Goal: Transaction & Acquisition: Purchase product/service

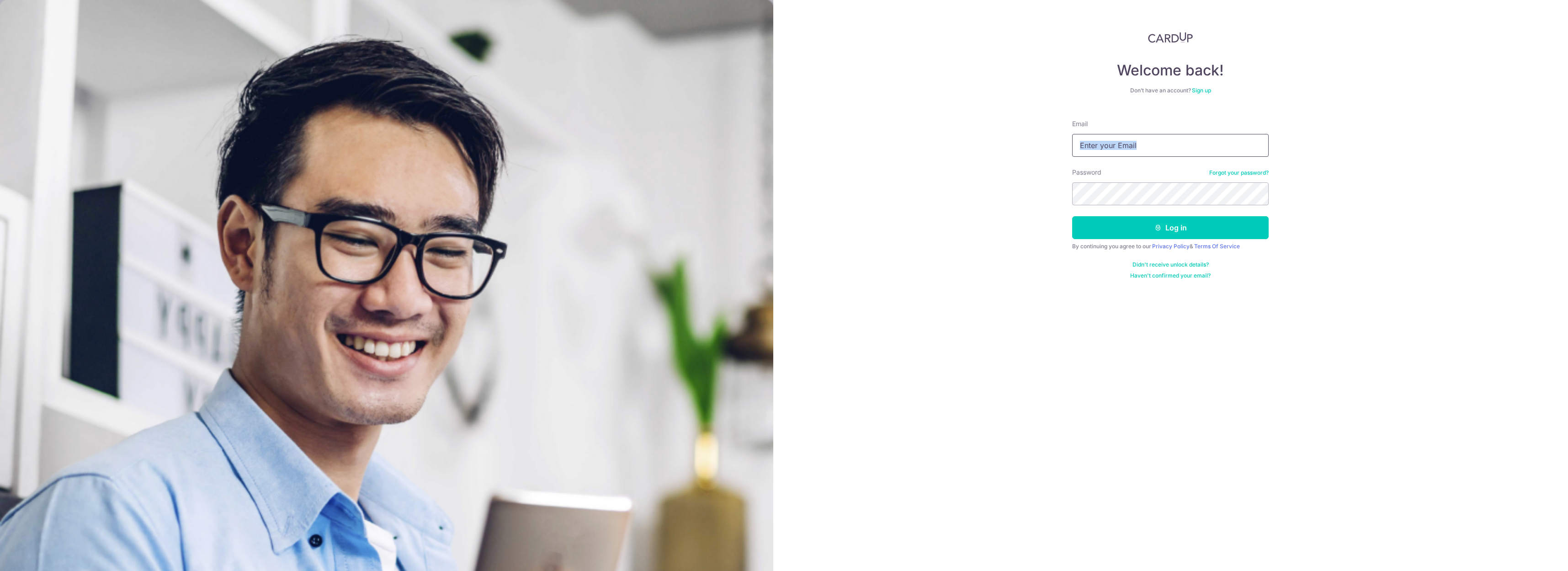
click at [1112, 155] on form "Email Password Forgot your password? Log in By continuing you agree to our Priv…" at bounding box center [1170, 196] width 197 height 167
click at [1114, 148] on input "Email" at bounding box center [1170, 145] width 197 height 23
drag, startPoint x: 1197, startPoint y: 146, endPoint x: 1027, endPoint y: 127, distance: 171.1
click at [1027, 127] on div "Welcome back! Don’t have an account? Sign up Email Password Forgot your passwor…" at bounding box center [1171, 286] width 795 height 571
type input "jovenmj@gmail.com"
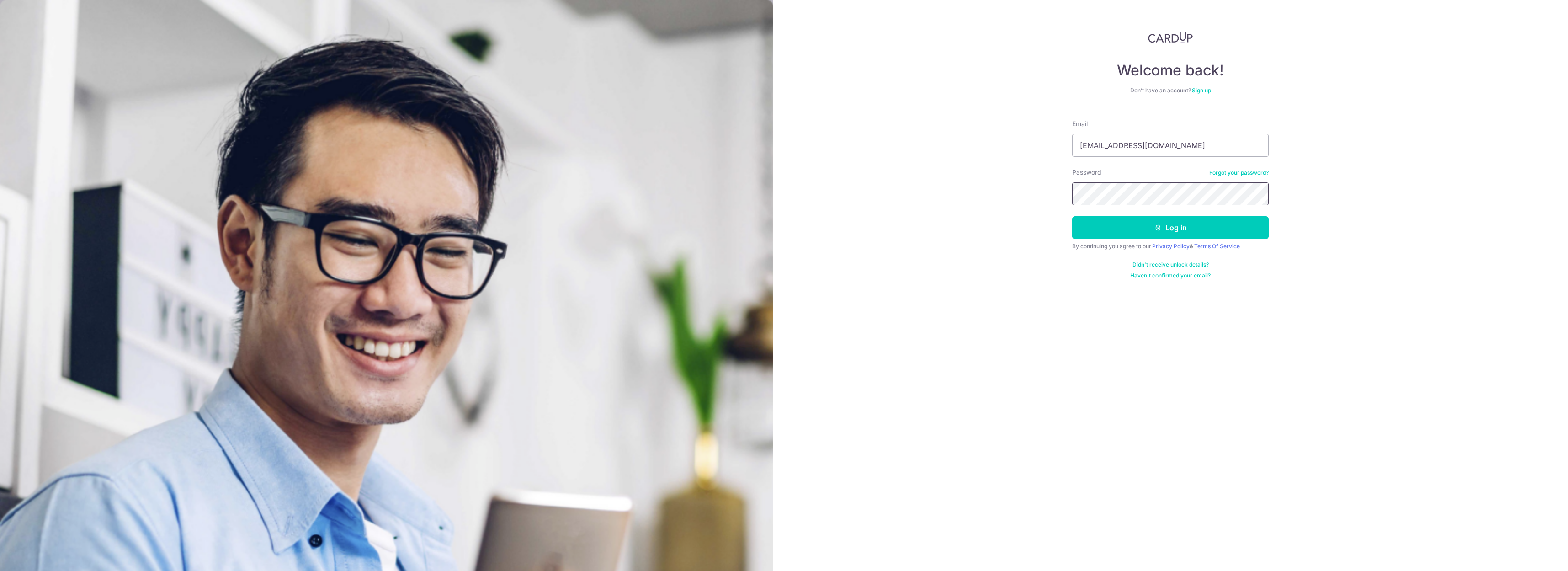
click at [1072, 216] on button "Log in" at bounding box center [1170, 228] width 197 height 23
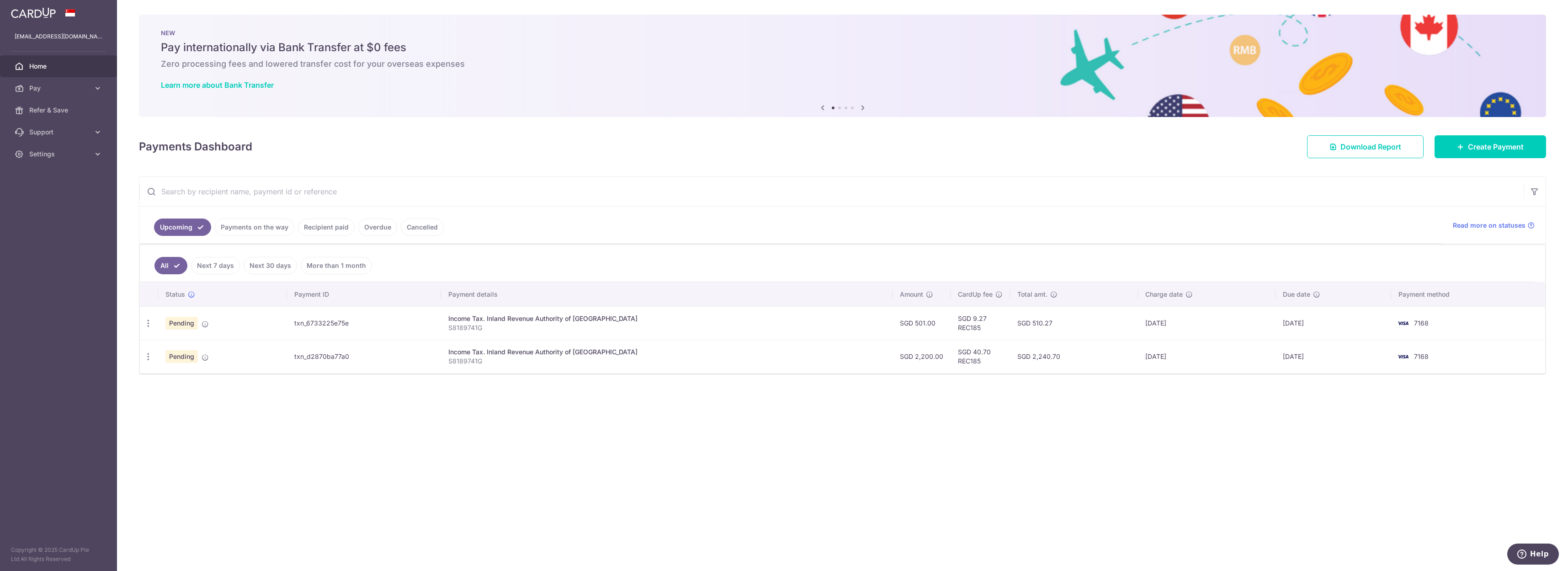
click at [247, 228] on link "Payments on the way" at bounding box center [254, 227] width 80 height 18
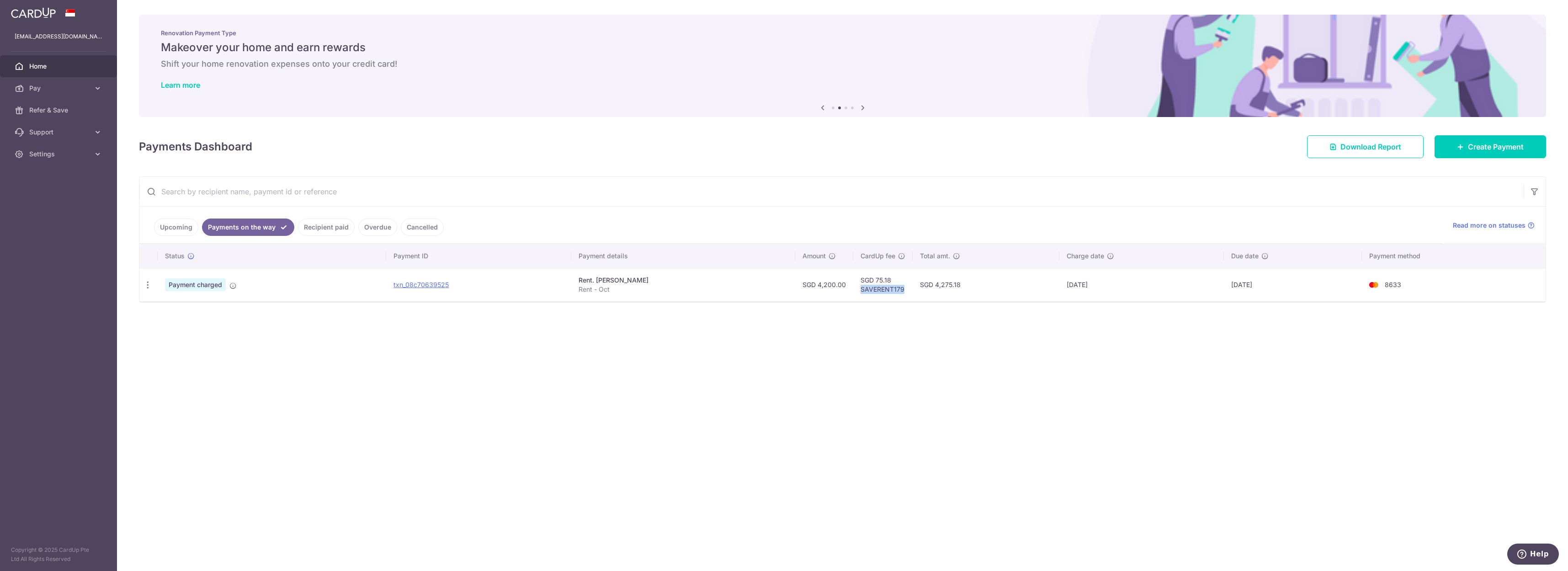
drag, startPoint x: 889, startPoint y: 292, endPoint x: 839, endPoint y: 292, distance: 50.0
click at [853, 292] on td "SGD 75.18 SAVERENT179" at bounding box center [883, 284] width 60 height 33
copy td "SAVERENT179"
click at [146, 287] on icon "button" at bounding box center [148, 285] width 10 height 10
click at [617, 42] on h5 "Makeover your home and earn rewards" at bounding box center [842, 47] width 1363 height 15
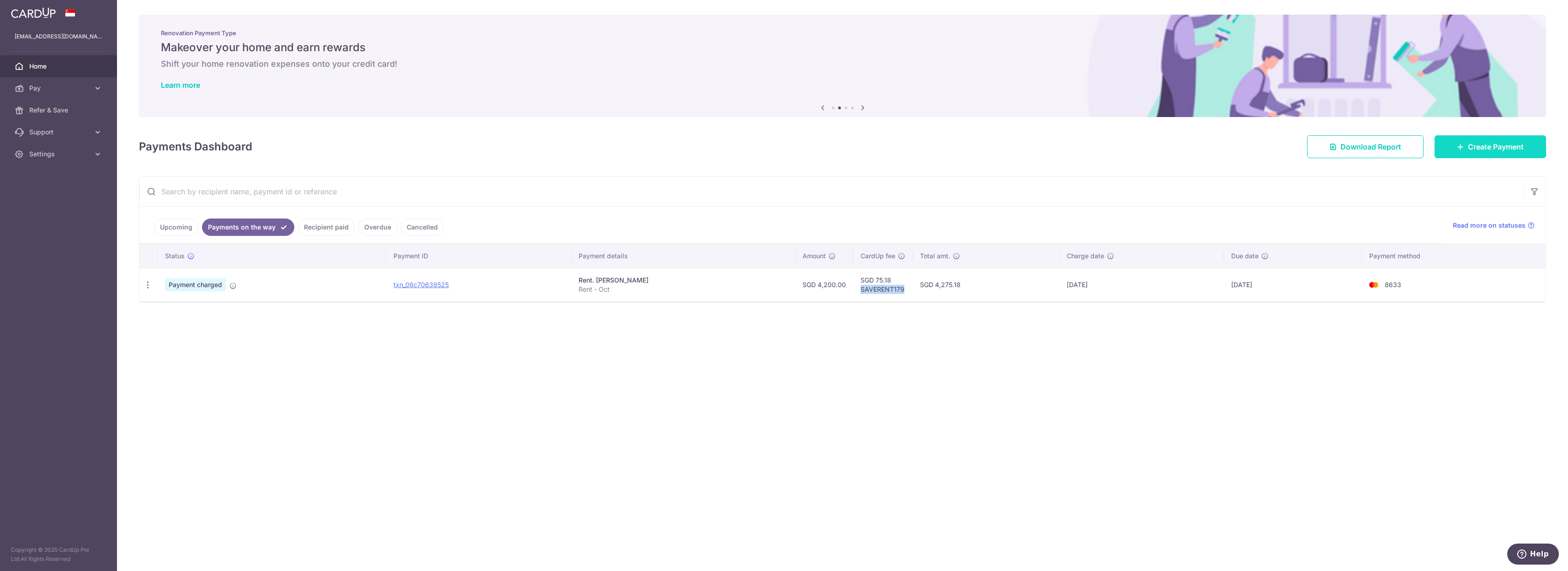
click at [1497, 145] on span "Create Payment" at bounding box center [1496, 147] width 56 height 11
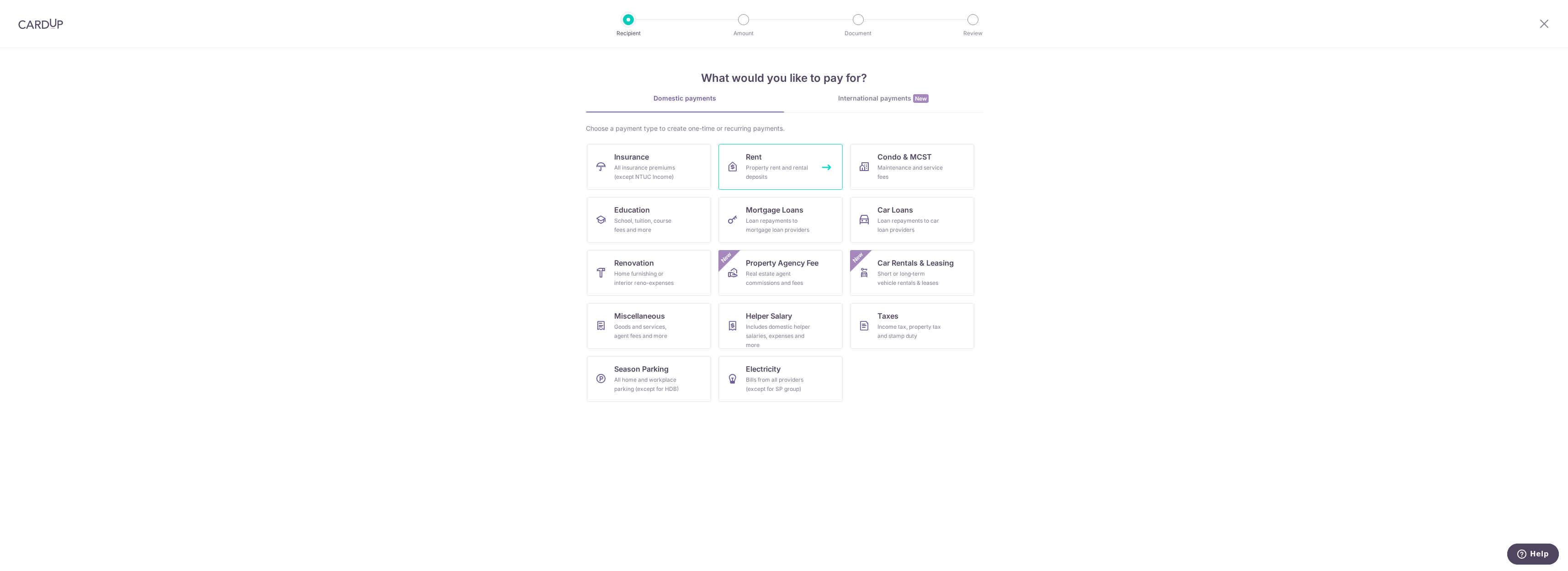
click at [787, 183] on link "Rent Property rent and rental deposits" at bounding box center [780, 167] width 124 height 46
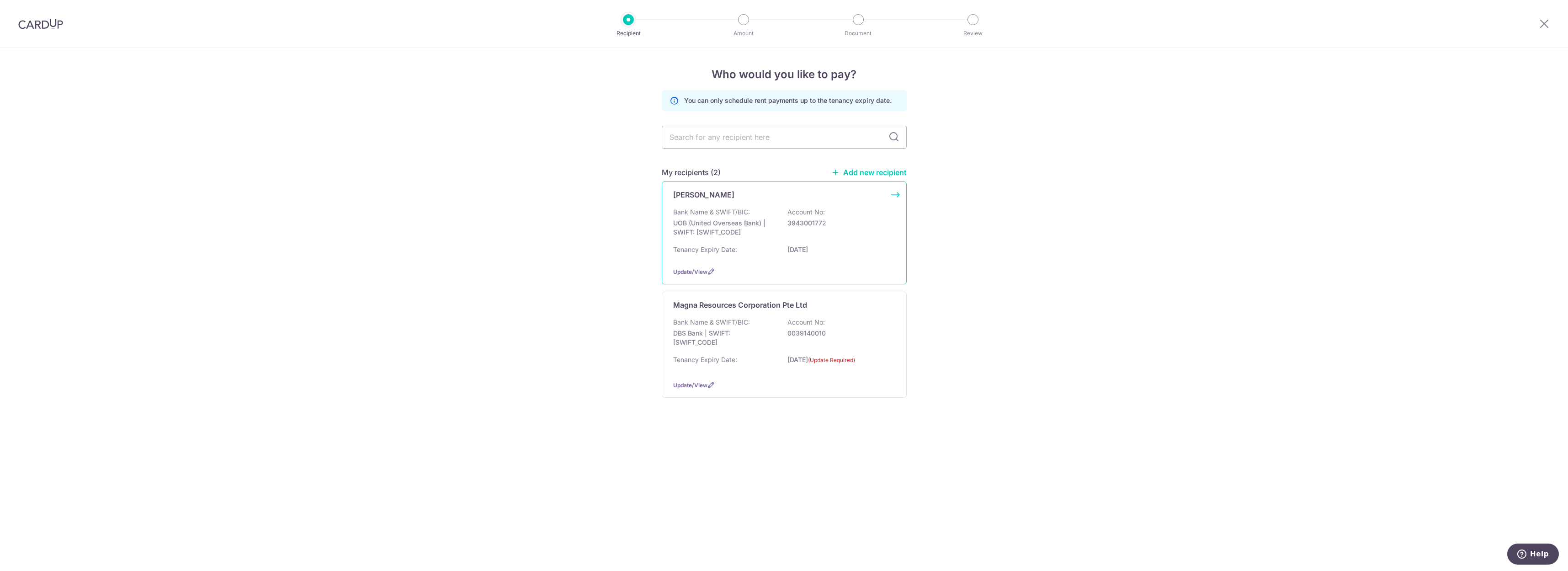
click at [768, 243] on div "Bank Name & SWIFT/BIC: UOB (United Overseas Bank) | SWIFT: [SWIFT_CODE] Account…" at bounding box center [784, 234] width 222 height 52
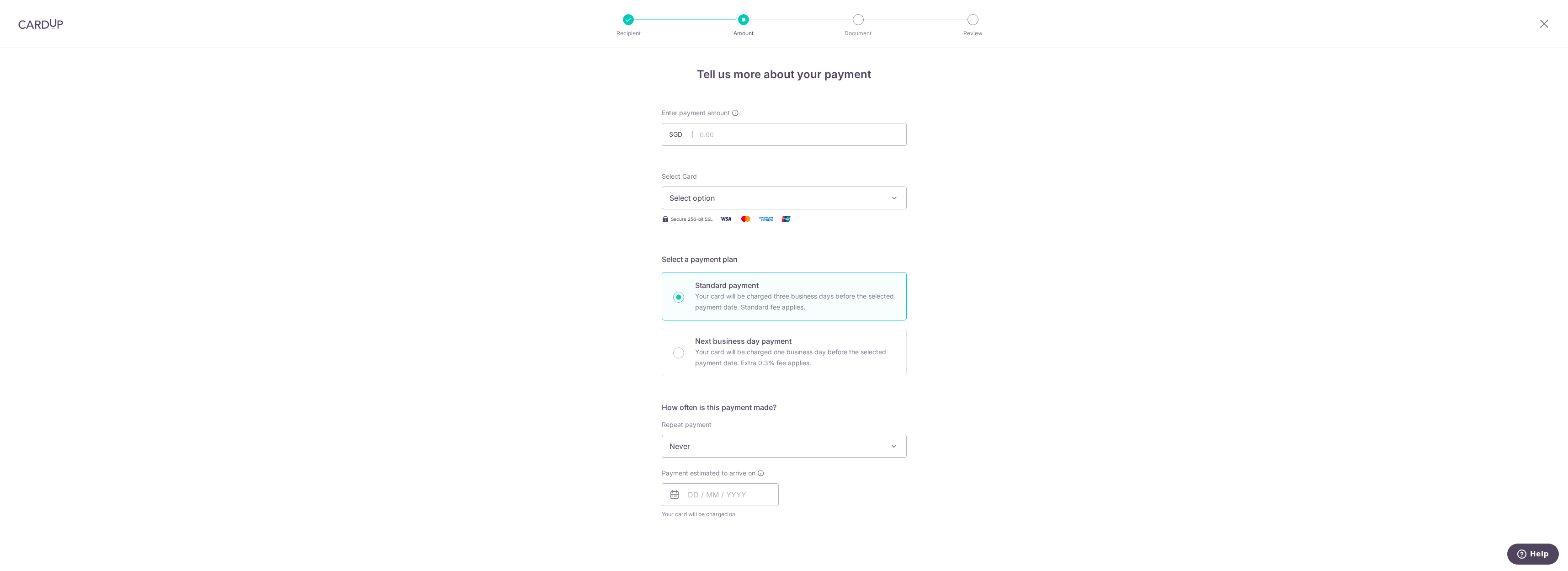
click at [737, 190] on button "Select option" at bounding box center [784, 198] width 245 height 23
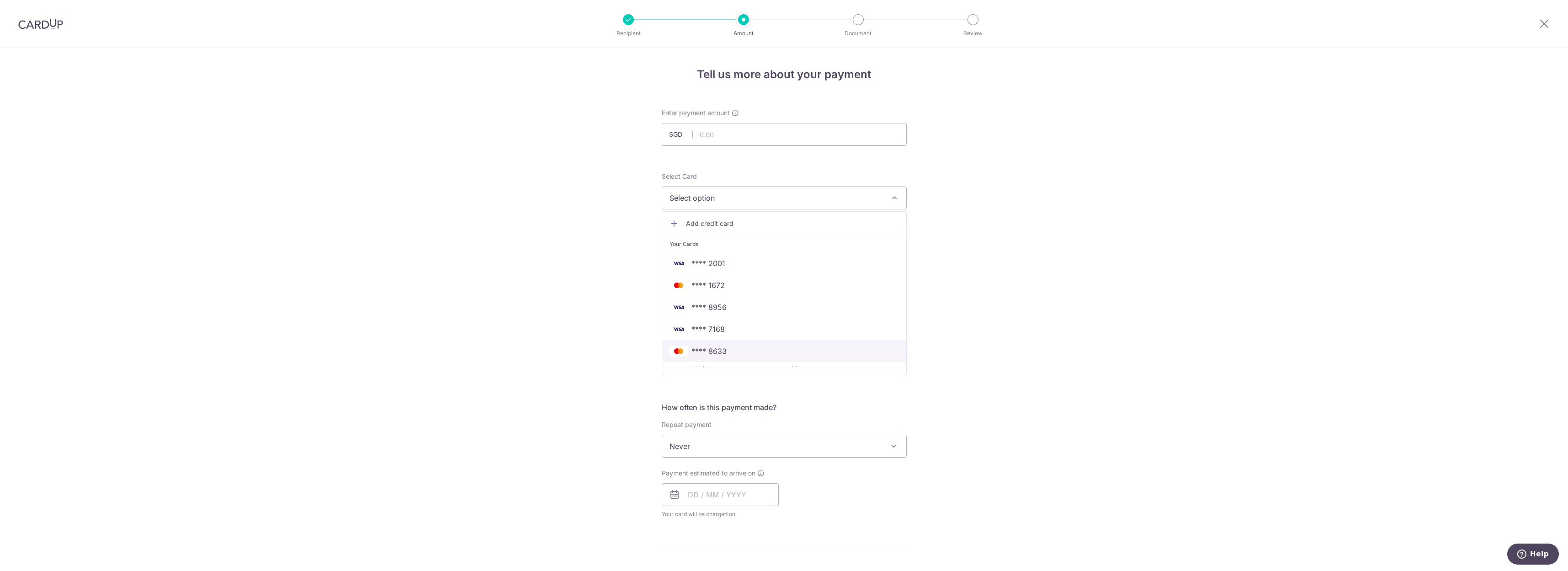
click at [718, 355] on span "**** 8633" at bounding box center [709, 351] width 35 height 11
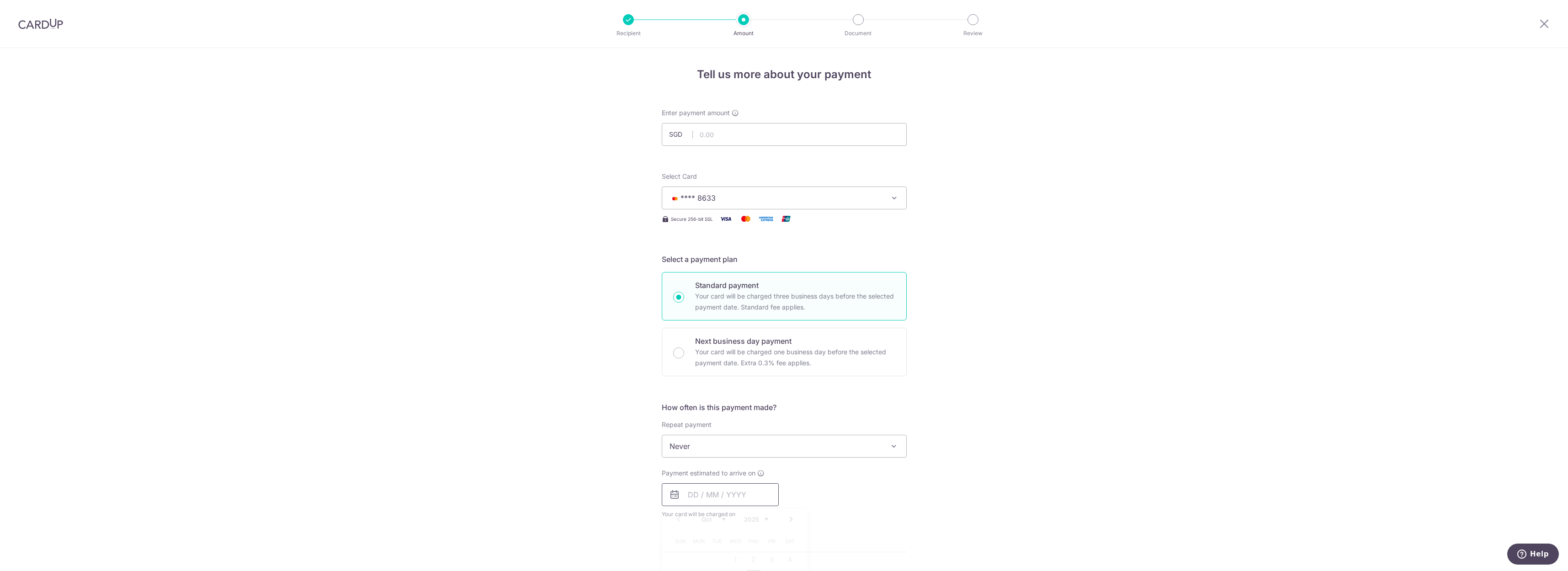
click at [685, 489] on input "text" at bounding box center [720, 495] width 117 height 23
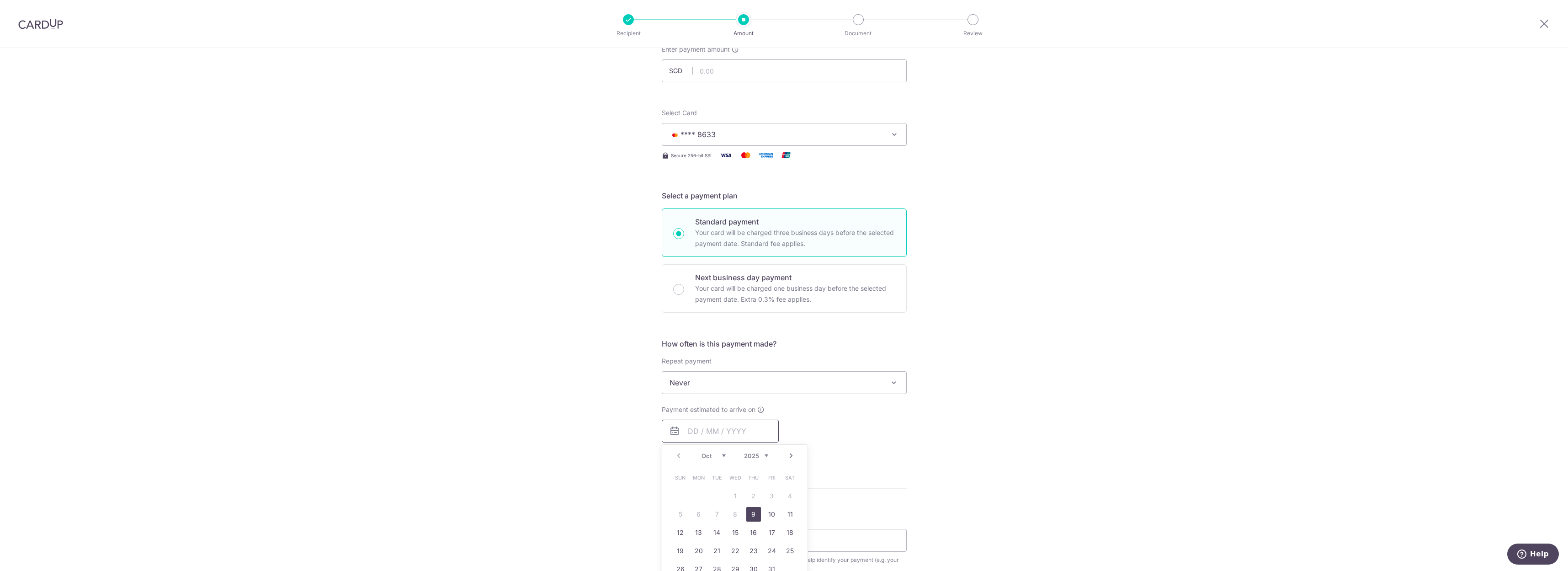
scroll to position [110, 0]
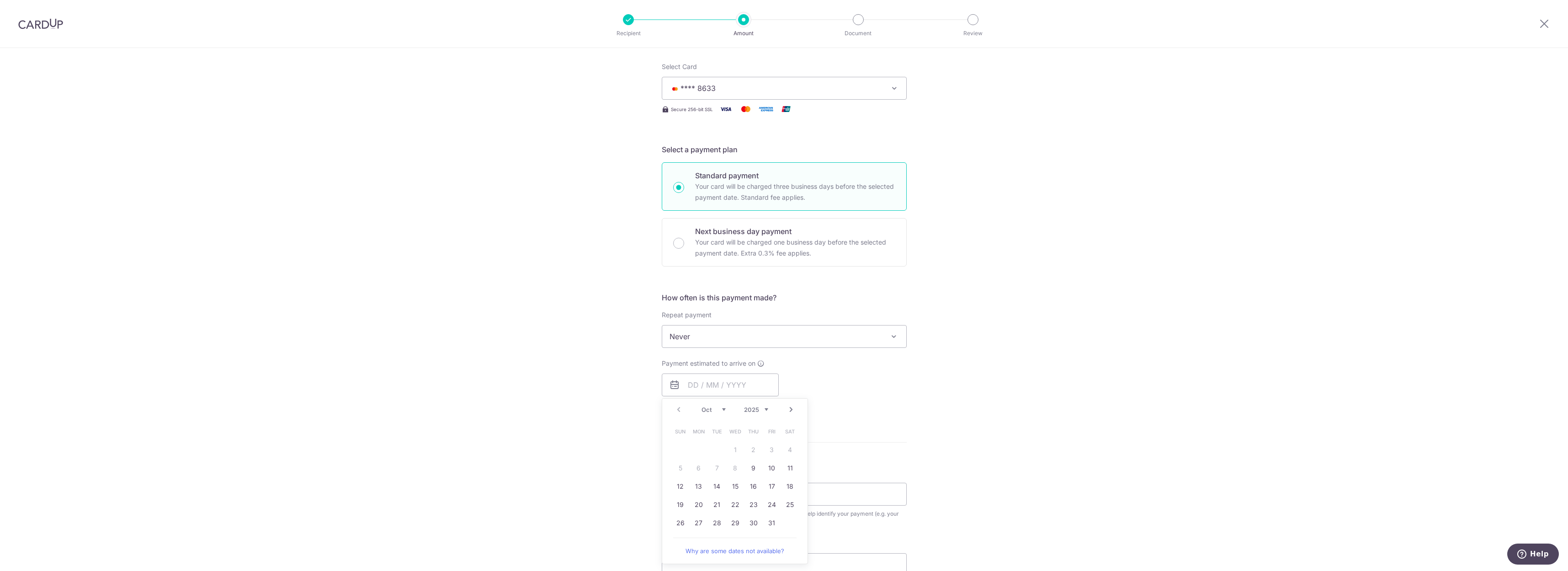
click at [789, 412] on link "Next" at bounding box center [791, 410] width 11 height 11
click at [789, 470] on link "8" at bounding box center [790, 468] width 15 height 15
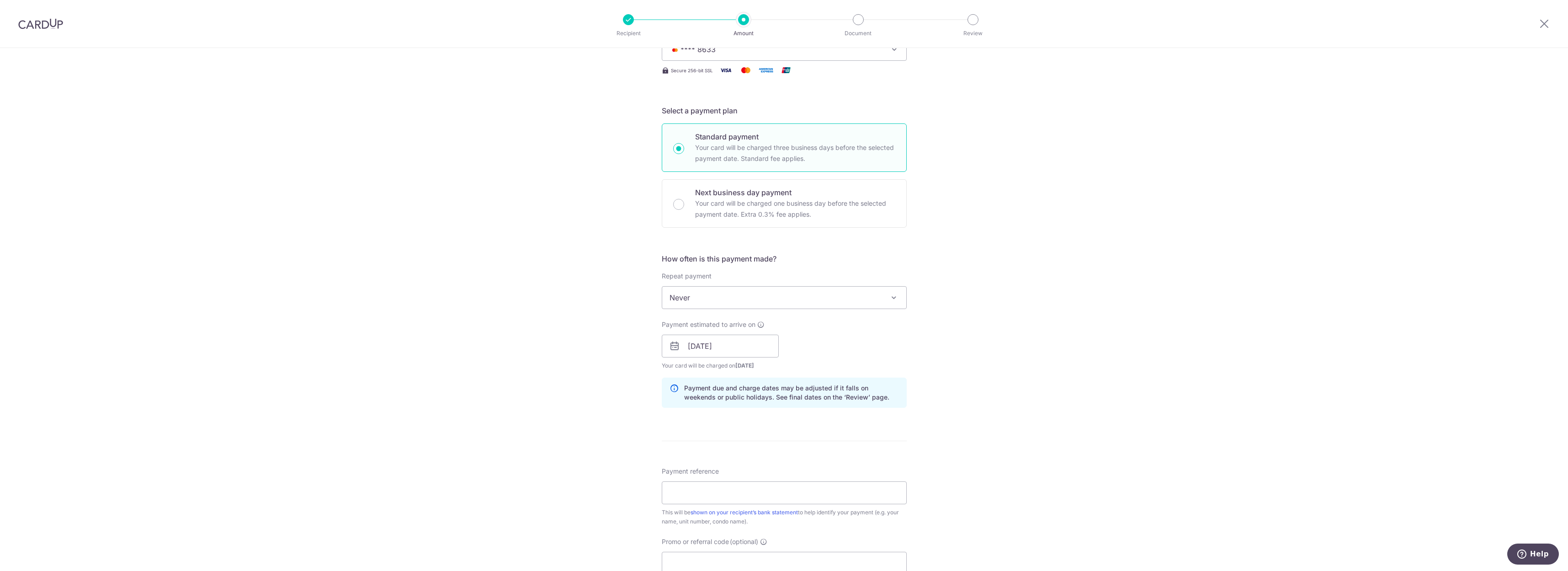
scroll to position [164, 0]
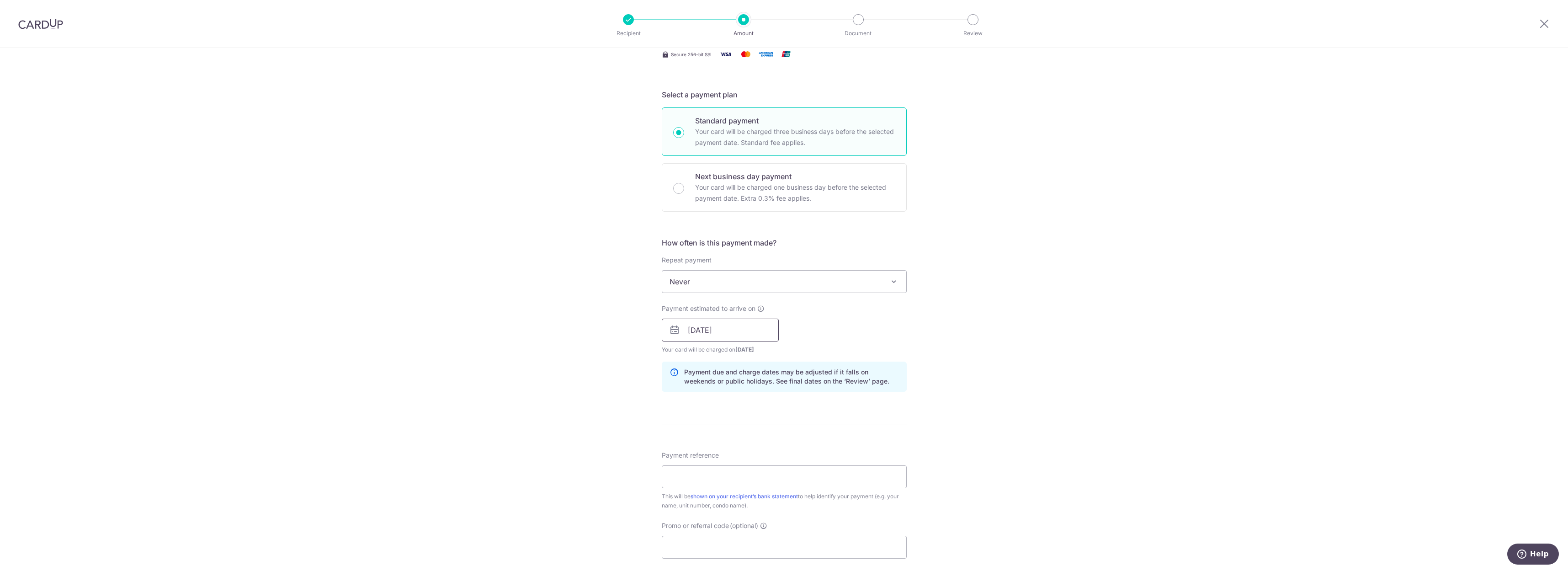
click at [745, 337] on input "08/11/2025" at bounding box center [720, 330] width 117 height 23
click at [692, 426] on link "10" at bounding box center [699, 432] width 15 height 15
type input "[DATE]"
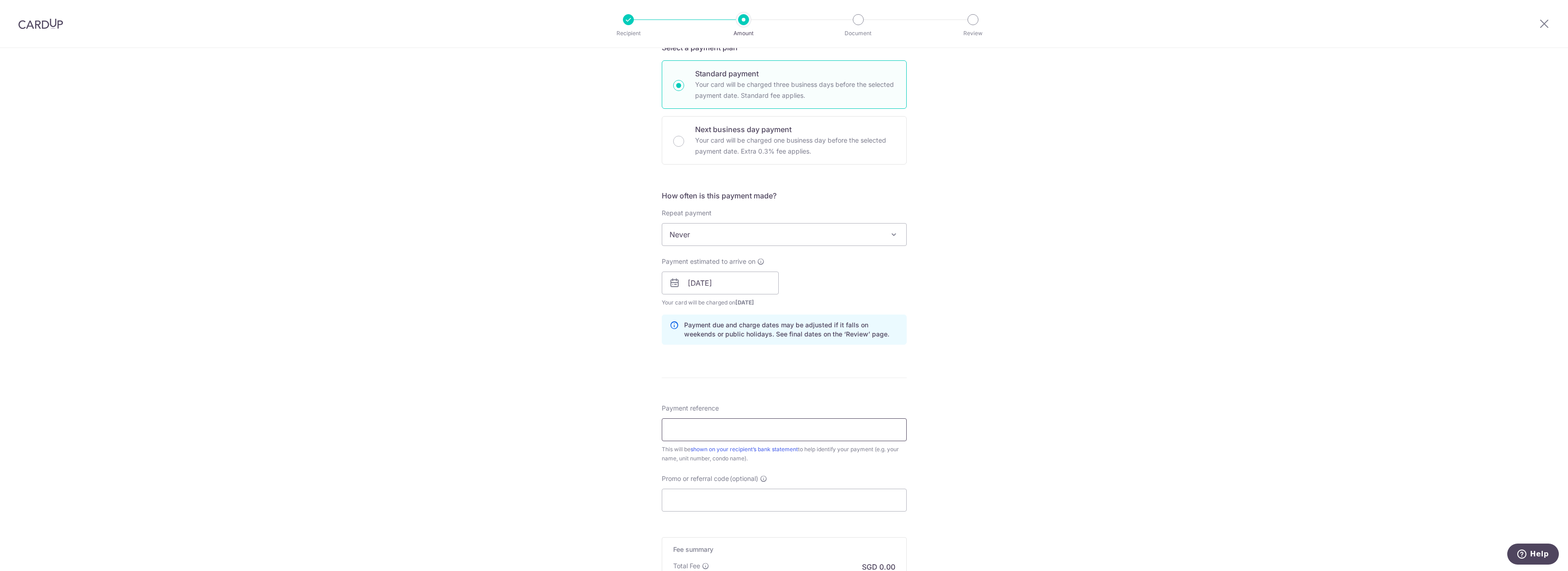
scroll to position [274, 0]
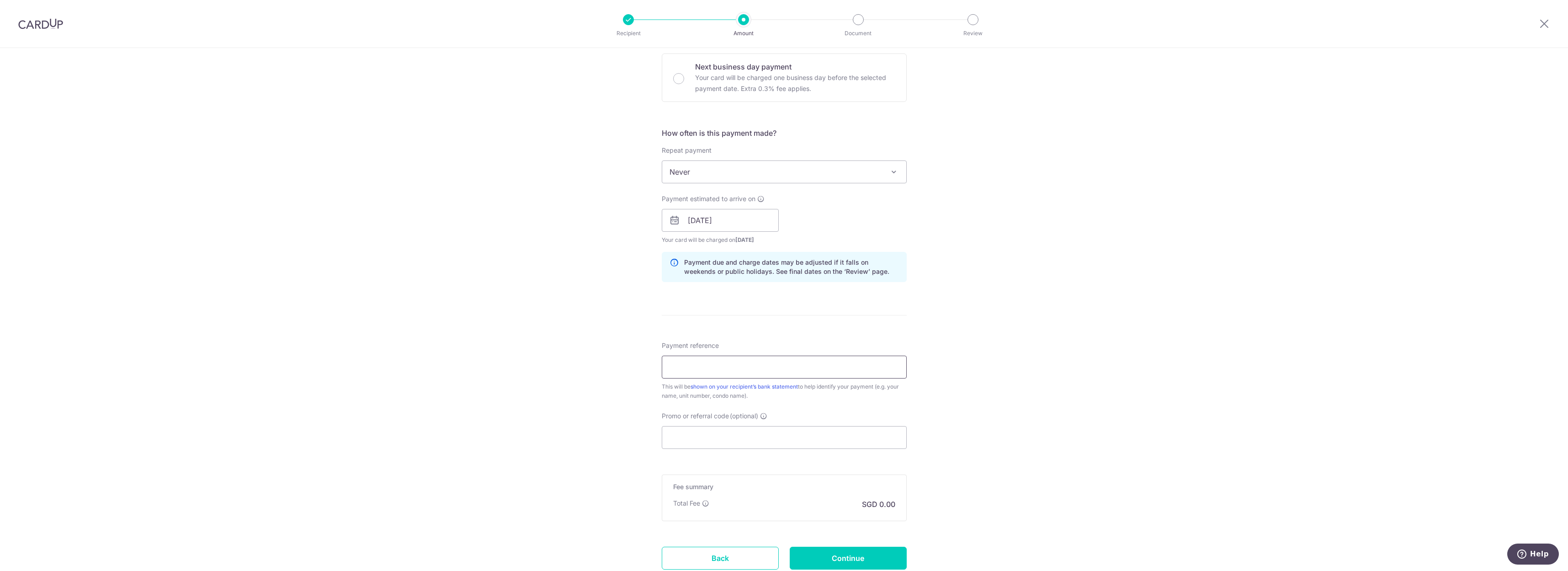
click at [764, 370] on input "Payment reference" at bounding box center [784, 367] width 245 height 23
type input "Mark - Nov Rent"
click at [814, 450] on form "Enter payment amount SGD Select Card **** 8633 Add credit card Your Cards **** …" at bounding box center [784, 214] width 245 height 761
click at [817, 445] on input "Promo or referral code (optional)" at bounding box center [784, 438] width 245 height 23
paste input "SAVERENT179"
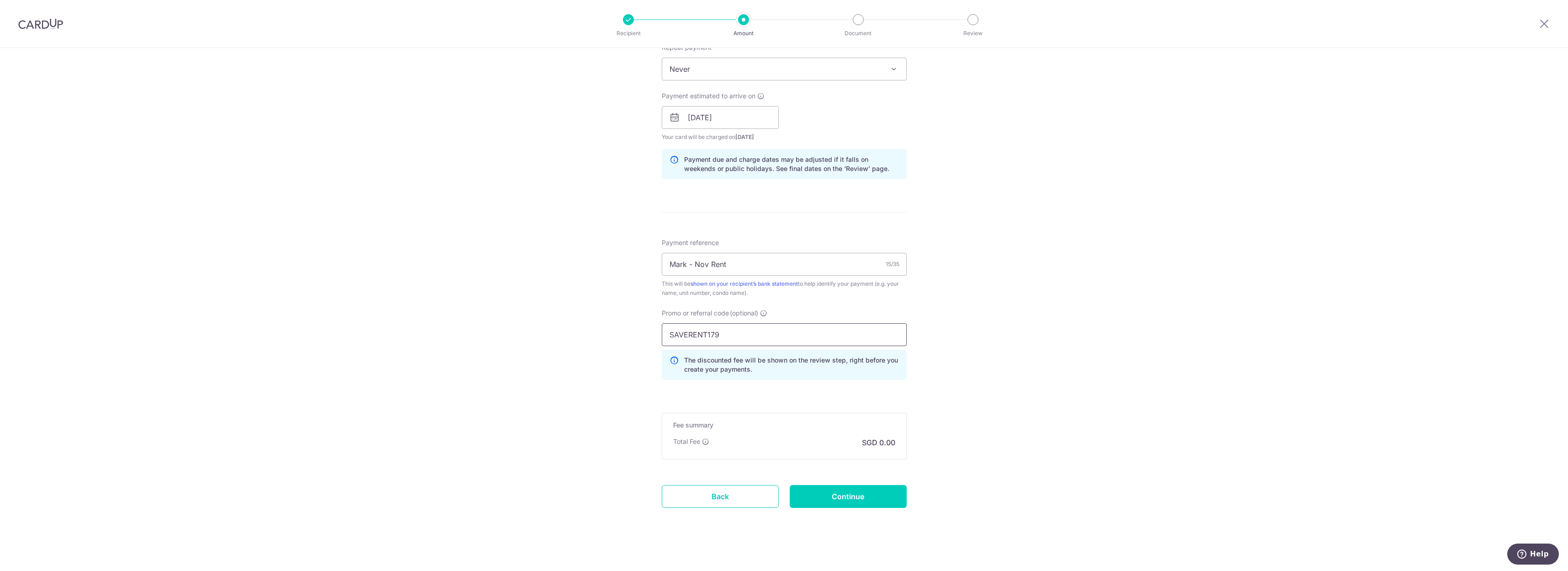
scroll to position [382, 0]
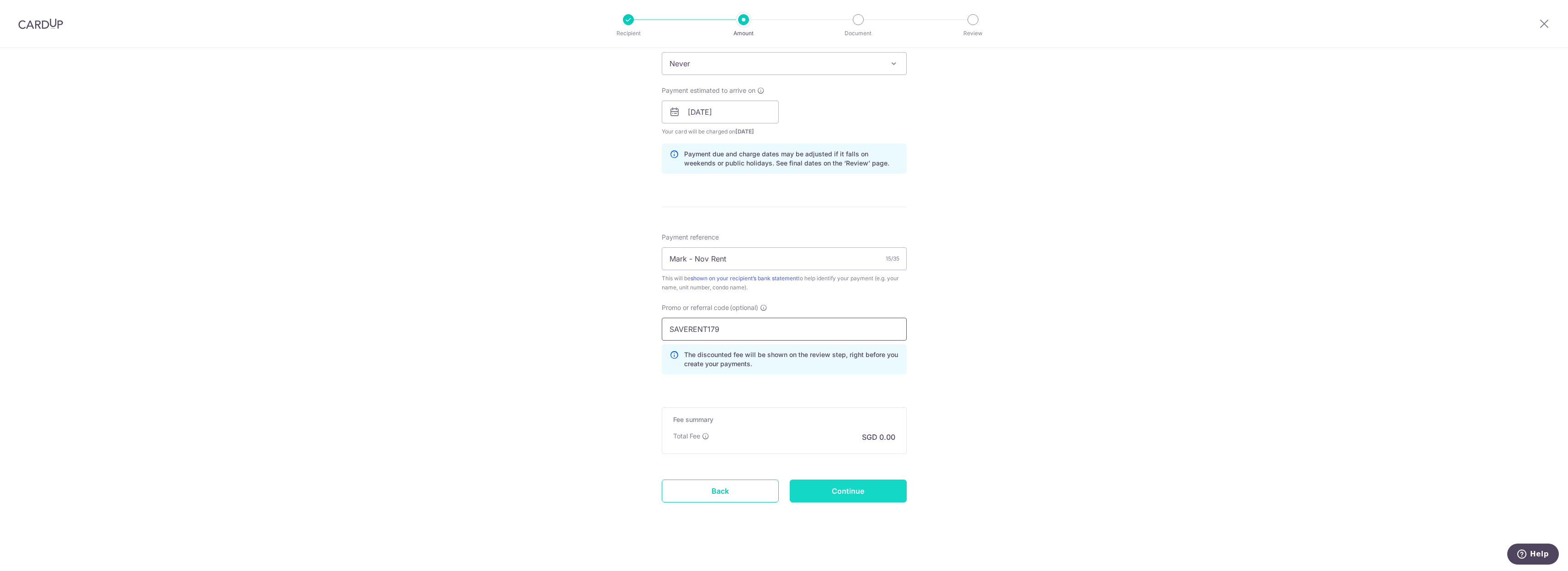
type input "SAVERENT179"
click at [853, 492] on input "Continue" at bounding box center [848, 491] width 117 height 23
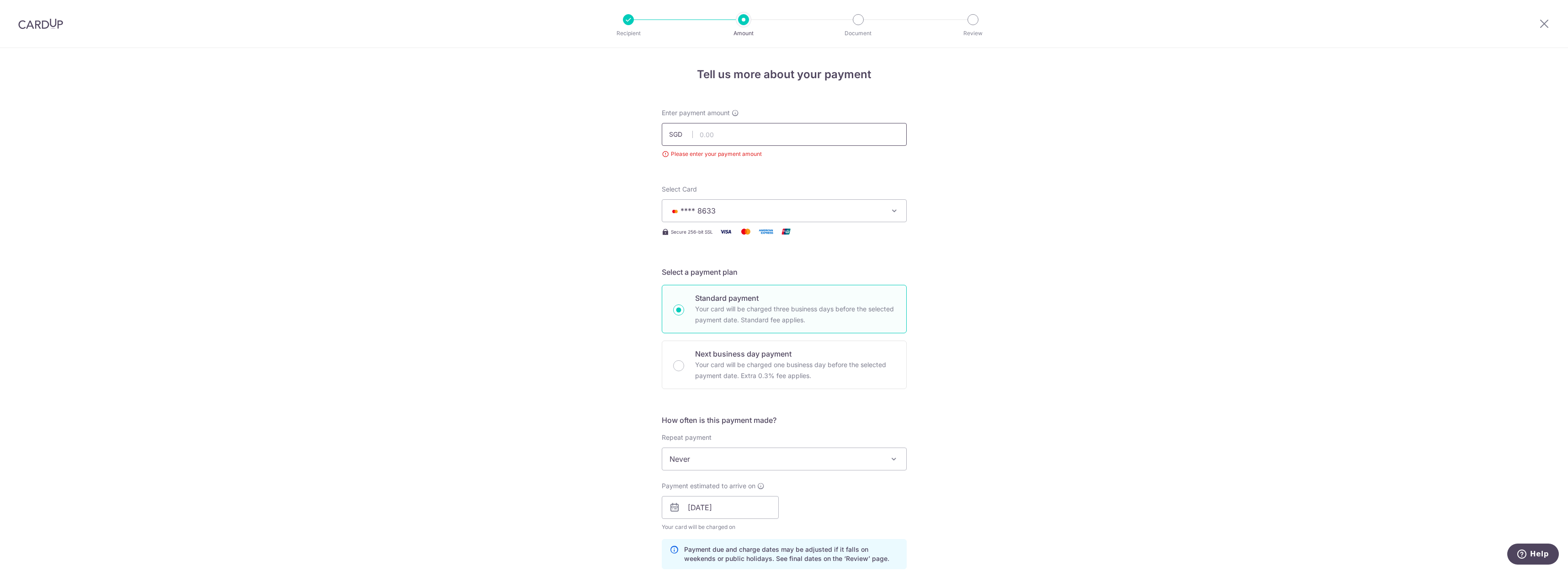
click at [721, 127] on input "text" at bounding box center [784, 135] width 245 height 23
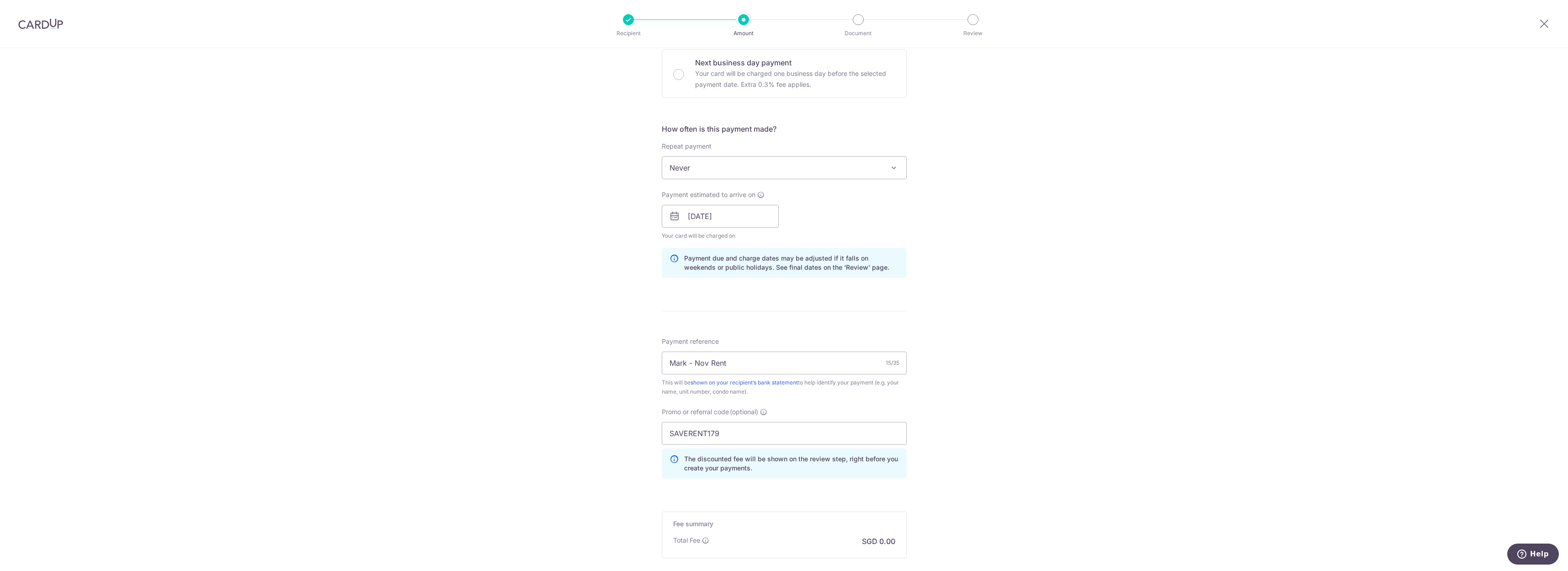
scroll to position [395, 0]
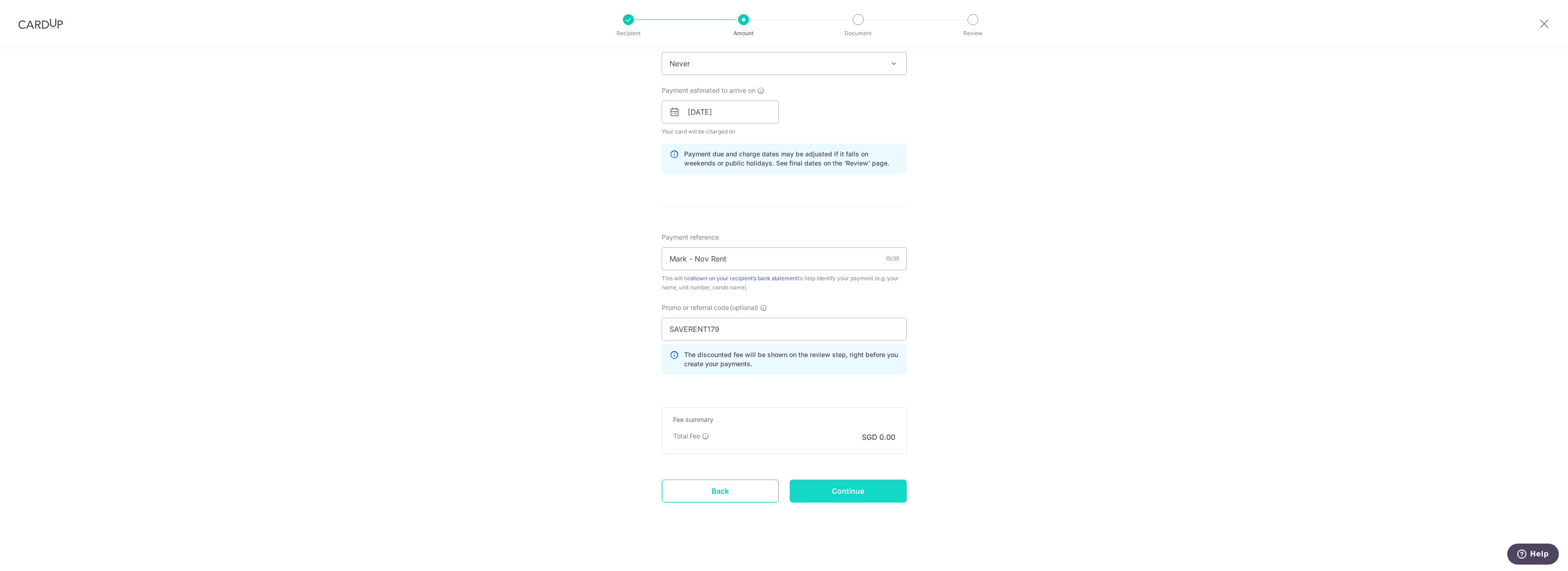
click at [848, 488] on input "Continue" at bounding box center [848, 491] width 117 height 23
type input "4,200.00"
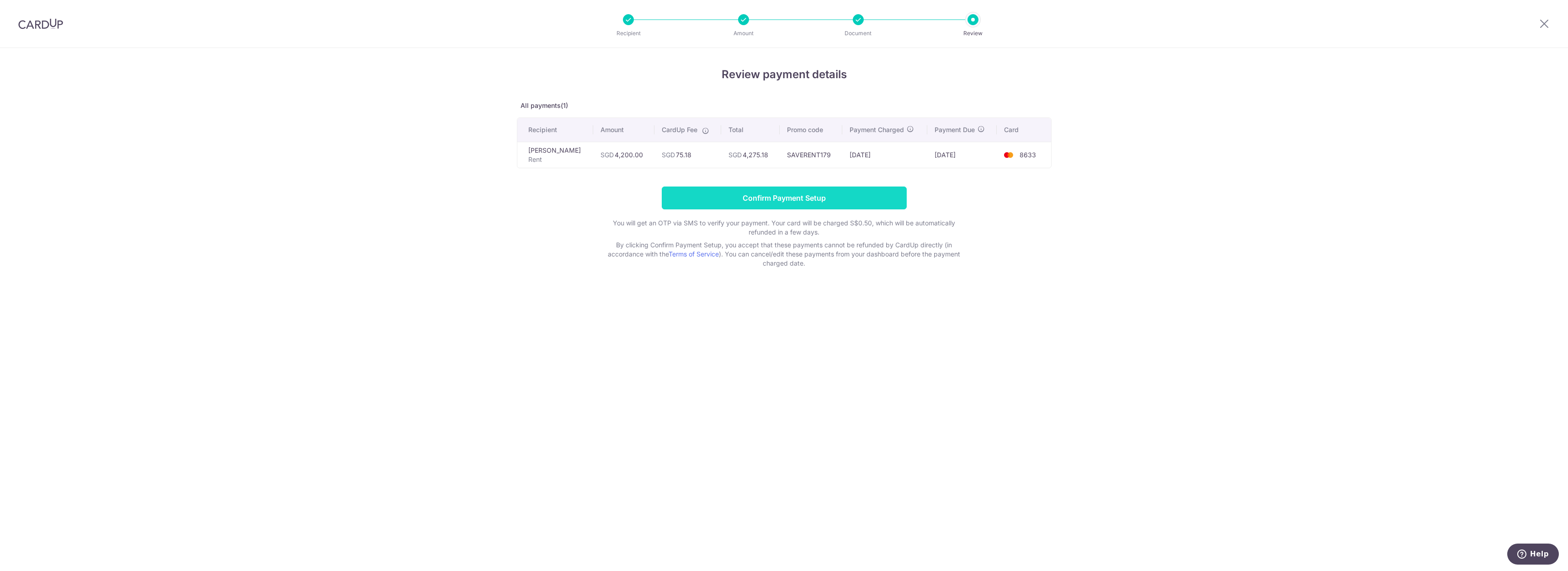
click at [792, 198] on input "Confirm Payment Setup" at bounding box center [784, 198] width 245 height 23
